Goal: Information Seeking & Learning: Check status

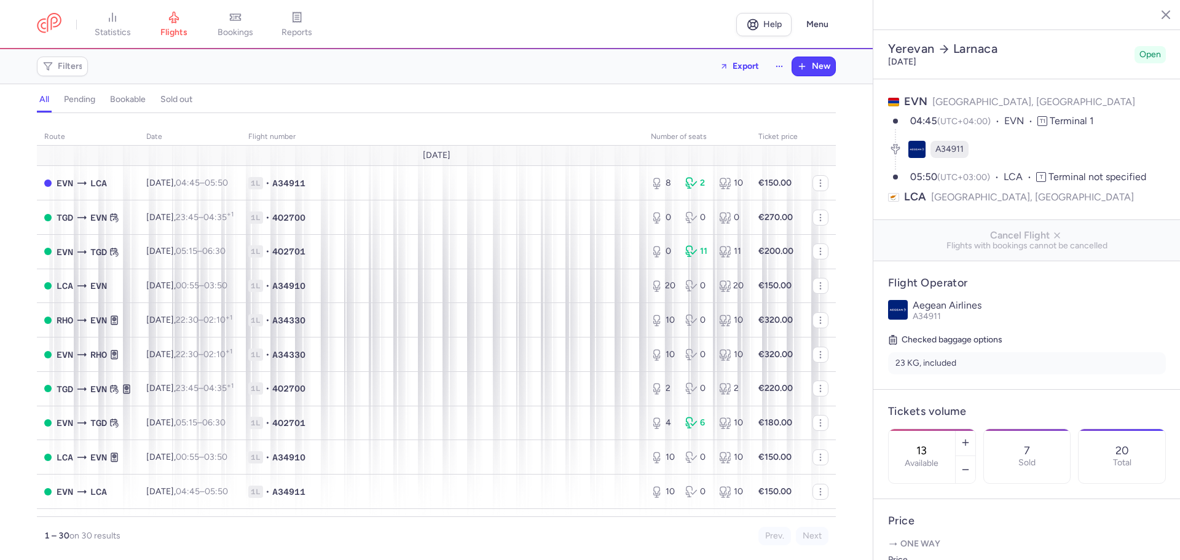
select select "hours"
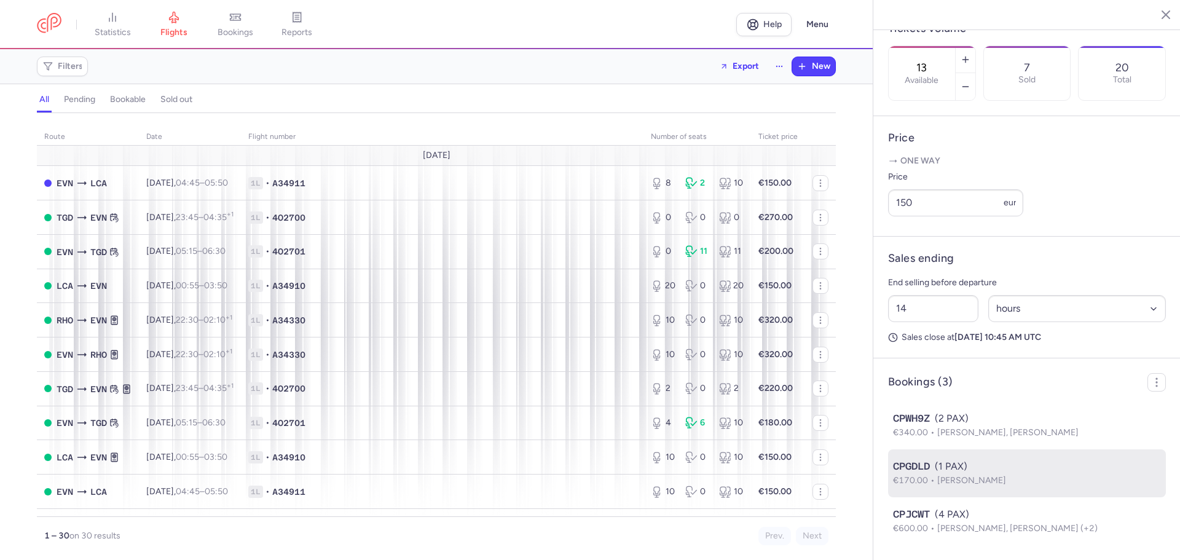
scroll to position [415, 0]
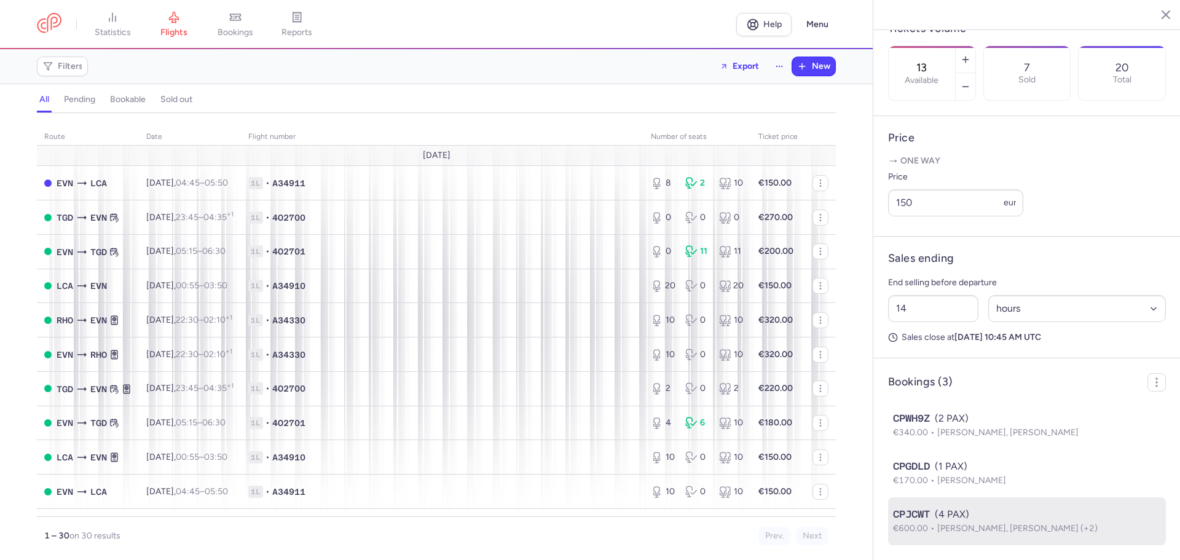
click at [1088, 520] on div "CPJCWT (4 PAX)" at bounding box center [1027, 514] width 268 height 15
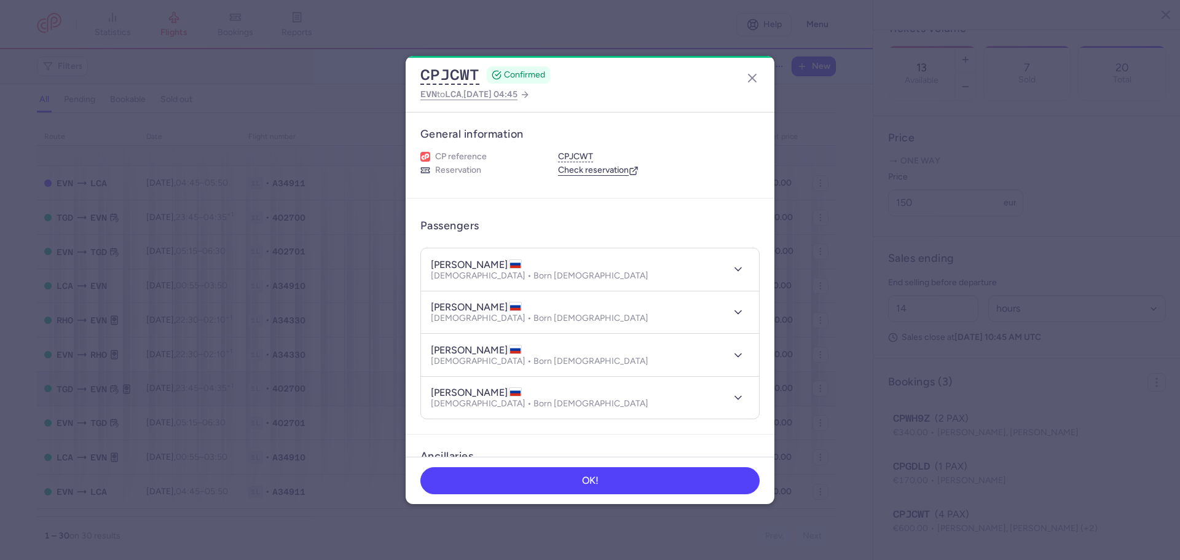
scroll to position [415, 0]
click at [755, 76] on icon "button" at bounding box center [752, 78] width 15 height 15
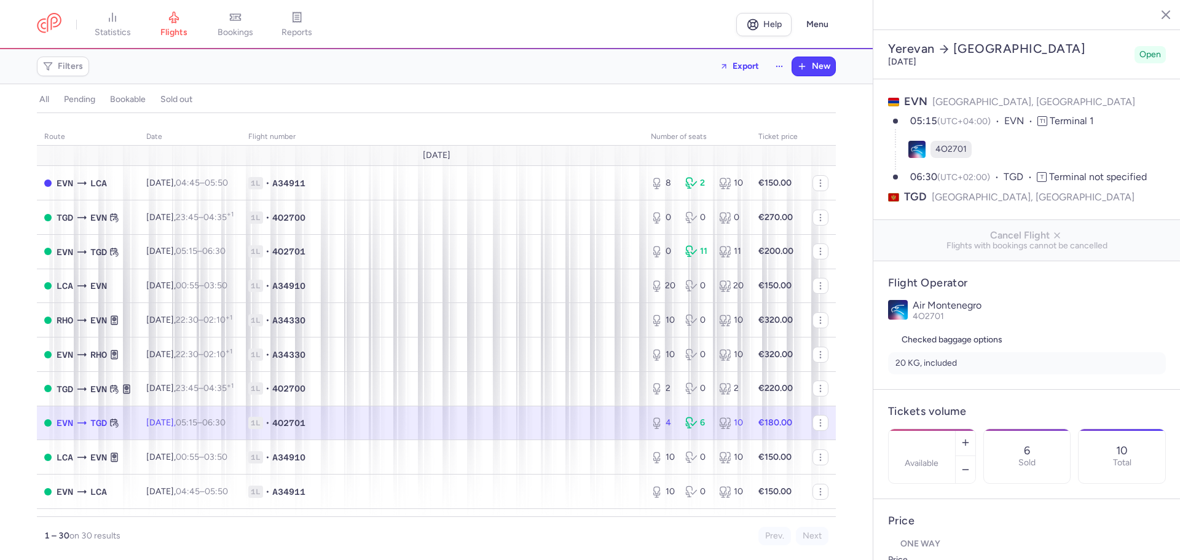
select select "days"
type input "4"
type input "180"
type input "14"
select select "hours"
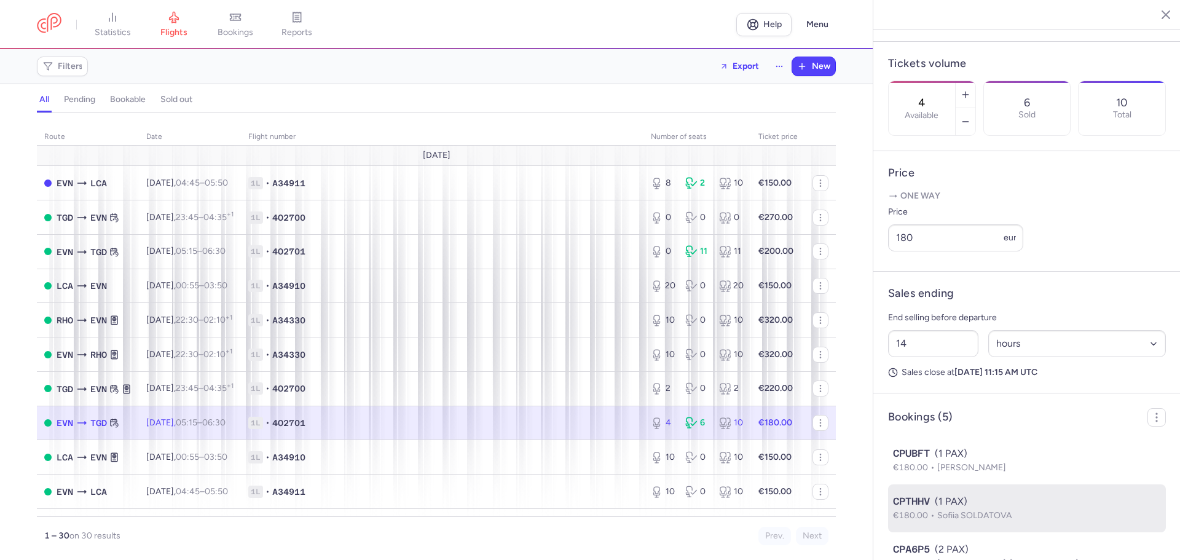
scroll to position [511, 0]
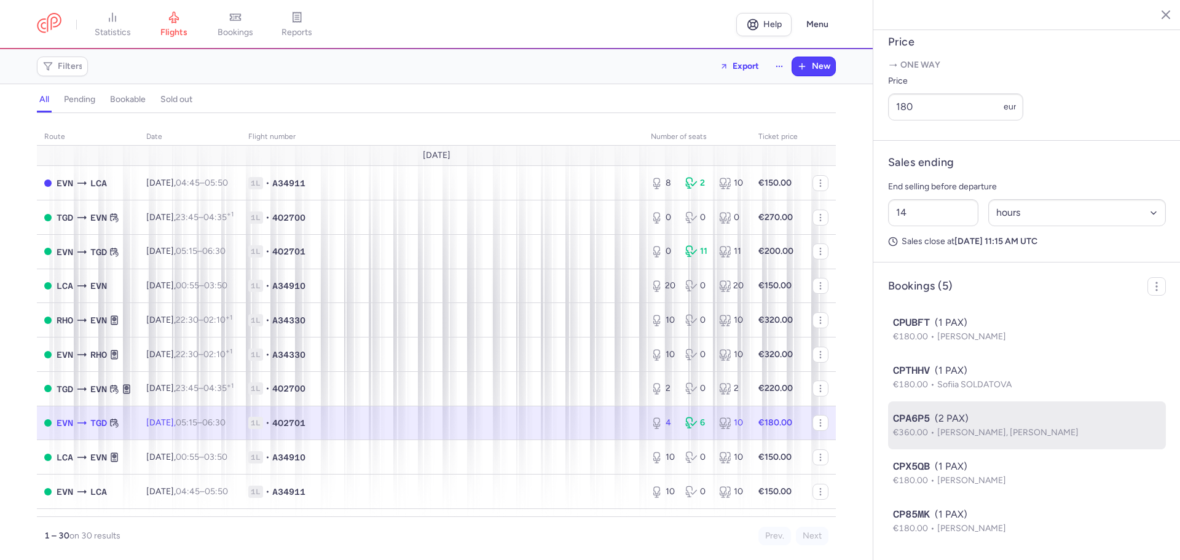
click at [1022, 427] on span "[PERSON_NAME], [PERSON_NAME]" at bounding box center [1007, 432] width 141 height 10
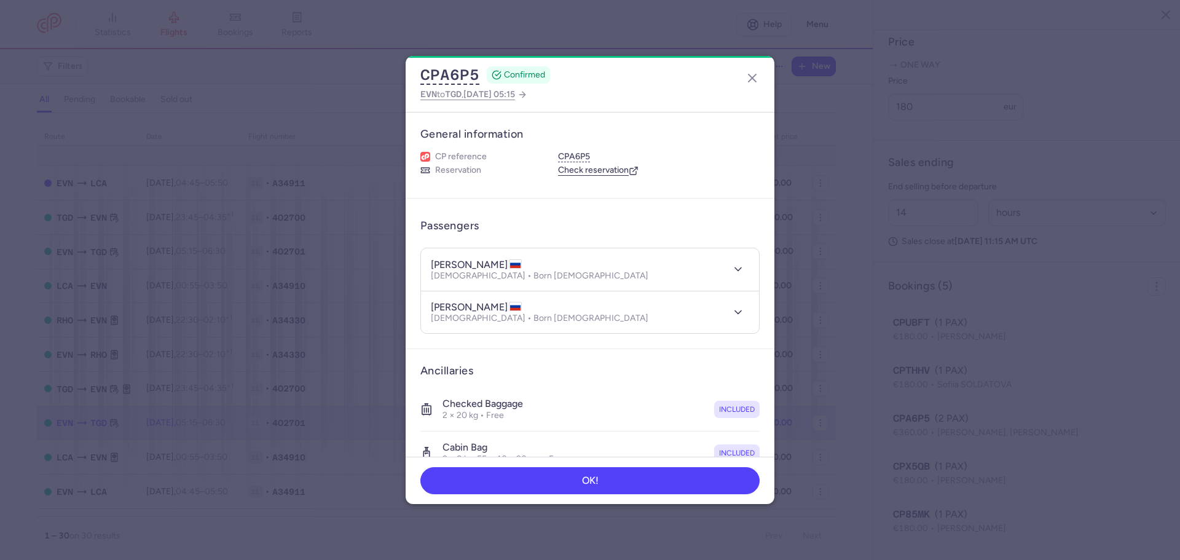
scroll to position [511, 0]
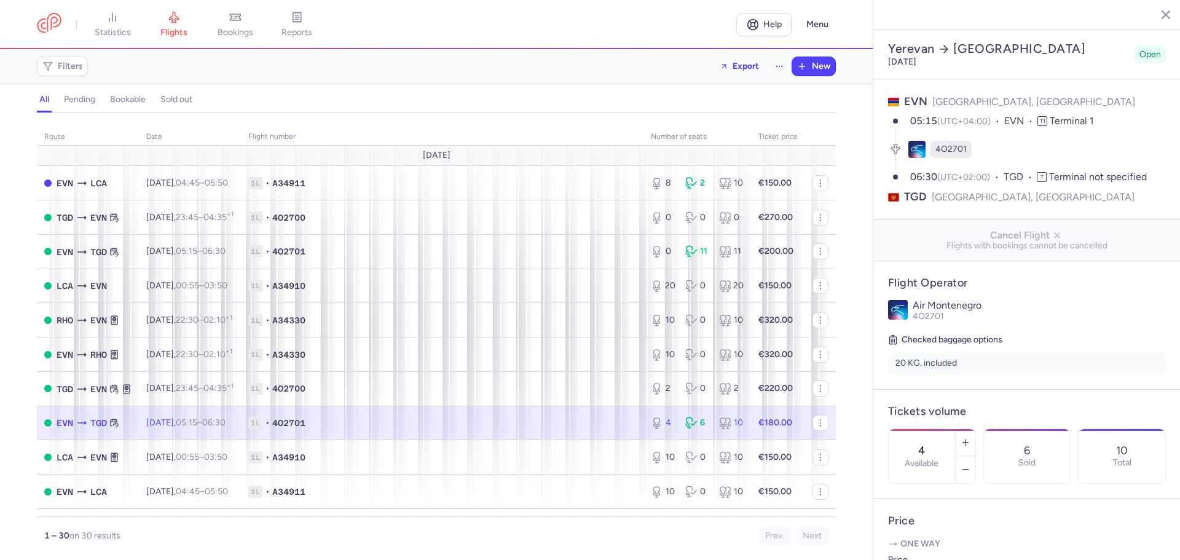
select select "hours"
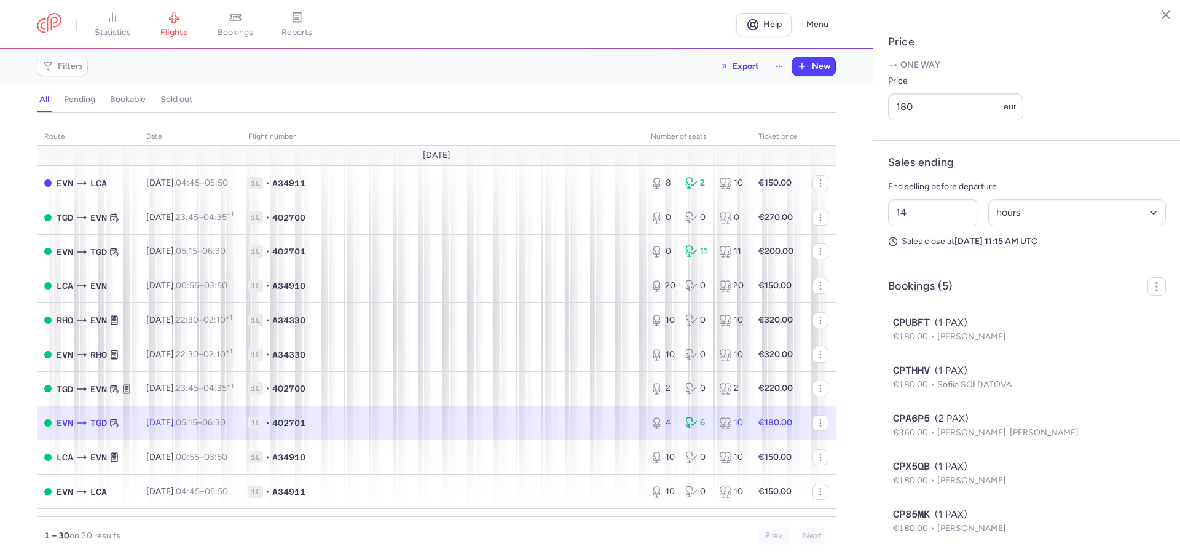
scroll to position [511, 0]
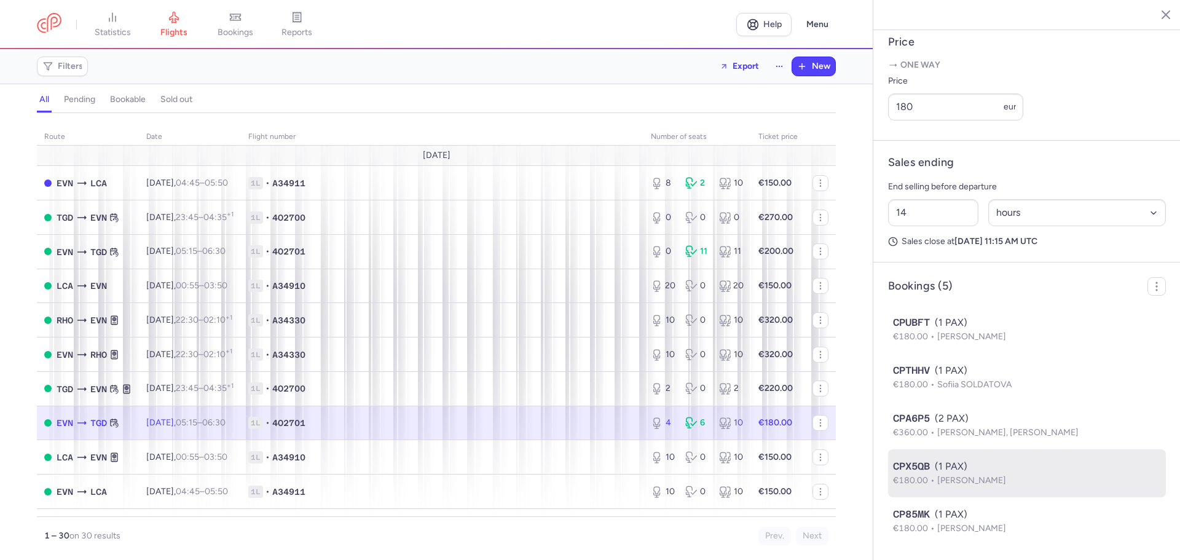
click at [955, 474] on p "€180.00 Kristina GRIGOREVA" at bounding box center [1027, 481] width 268 height 14
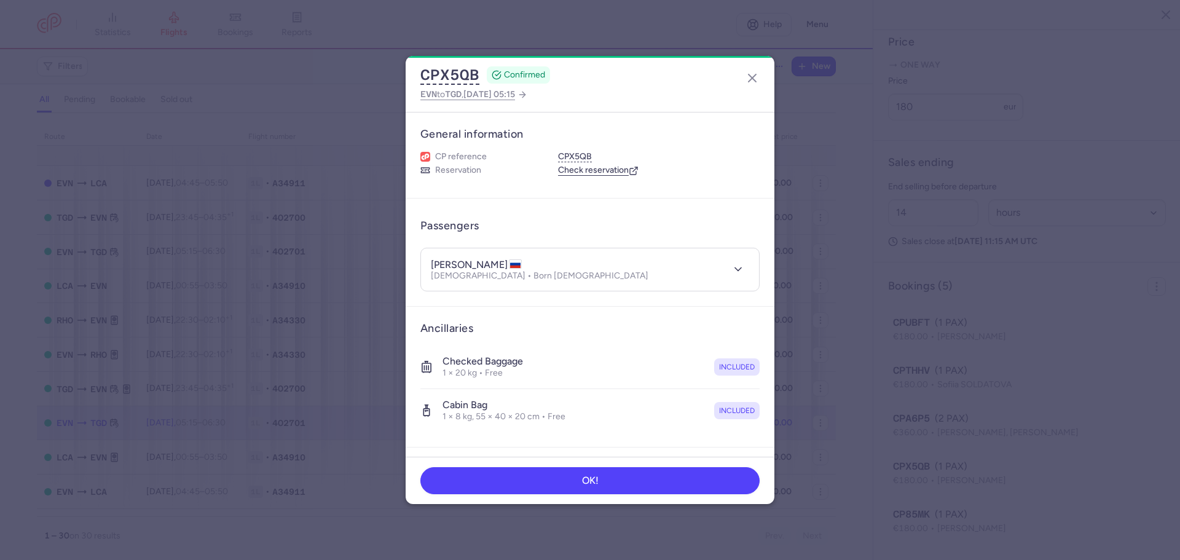
scroll to position [511, 0]
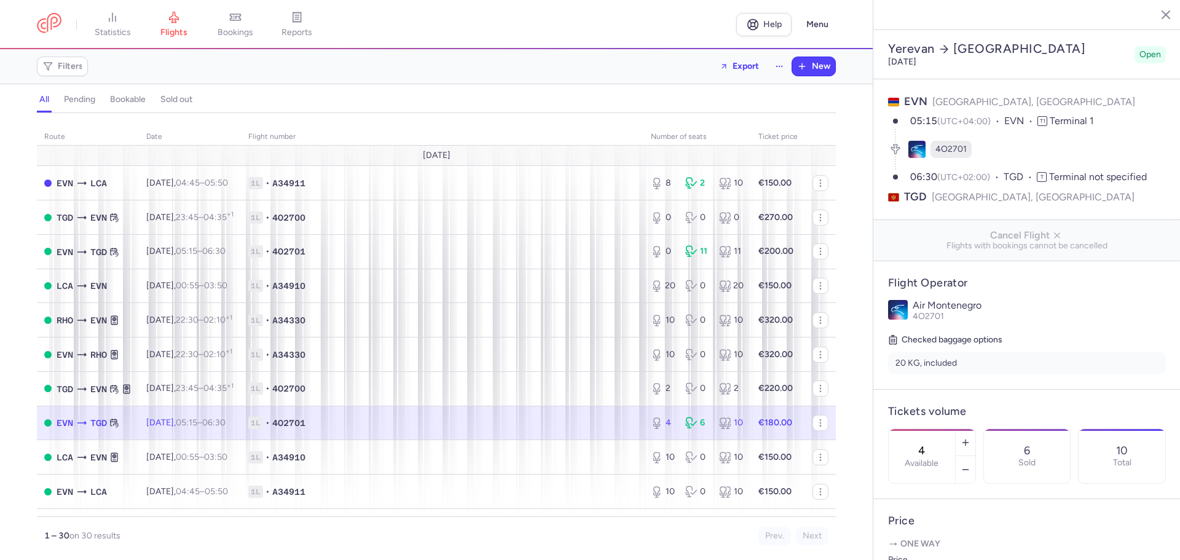
select select "hours"
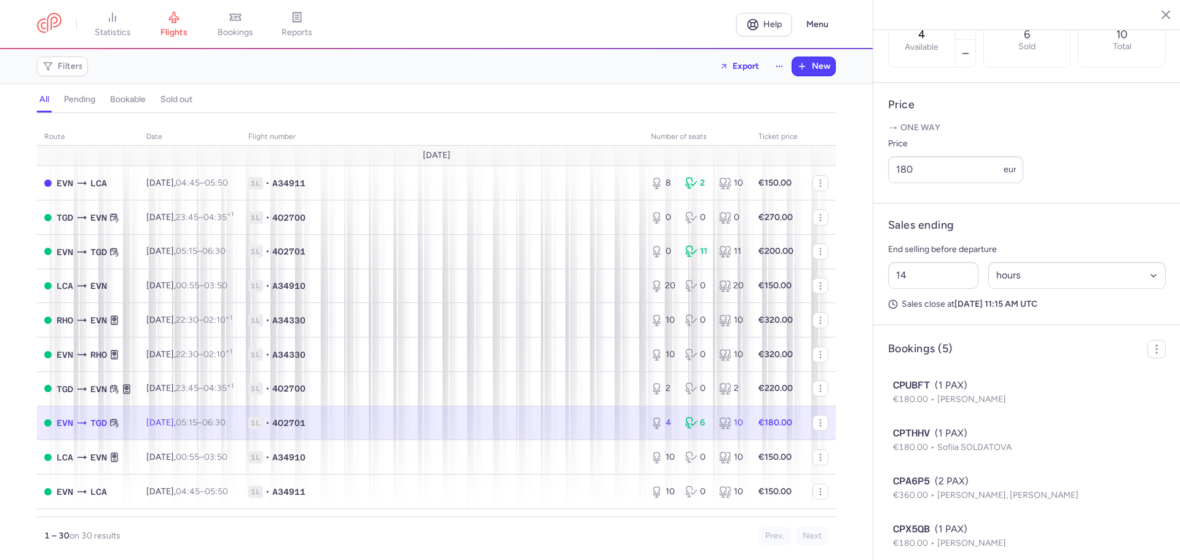
scroll to position [511, 0]
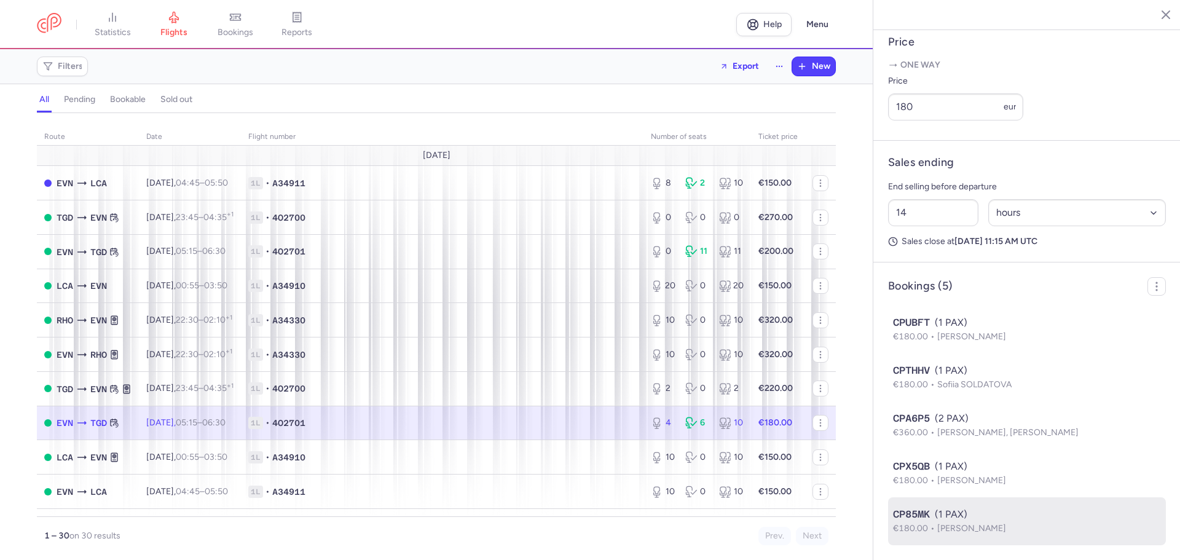
click at [1034, 515] on div "CP85MK (1 PAX)" at bounding box center [1027, 514] width 268 height 15
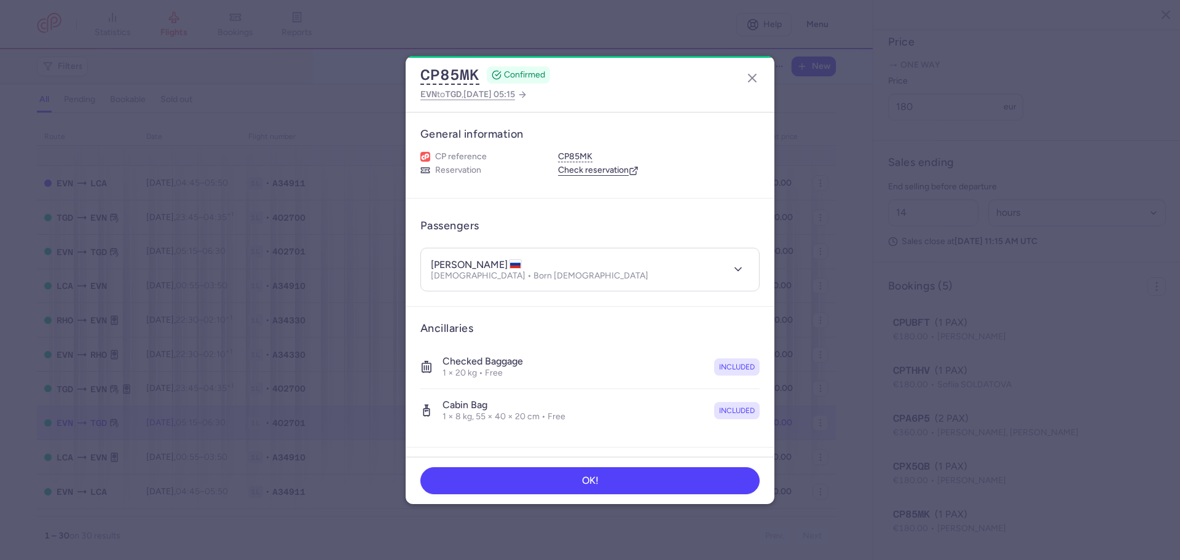
scroll to position [511, 0]
click at [756, 76] on icon "button" at bounding box center [752, 78] width 15 height 15
